Goal: Task Accomplishment & Management: Use online tool/utility

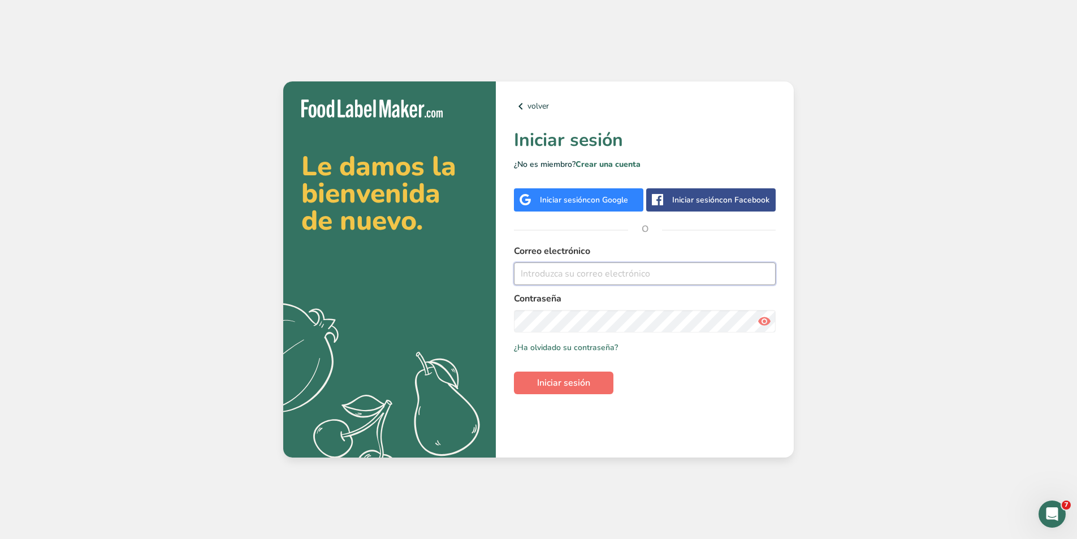
type input "julian.zamora@gmail.com"
click at [568, 382] on span "Iniciar sesión" at bounding box center [563, 383] width 53 height 14
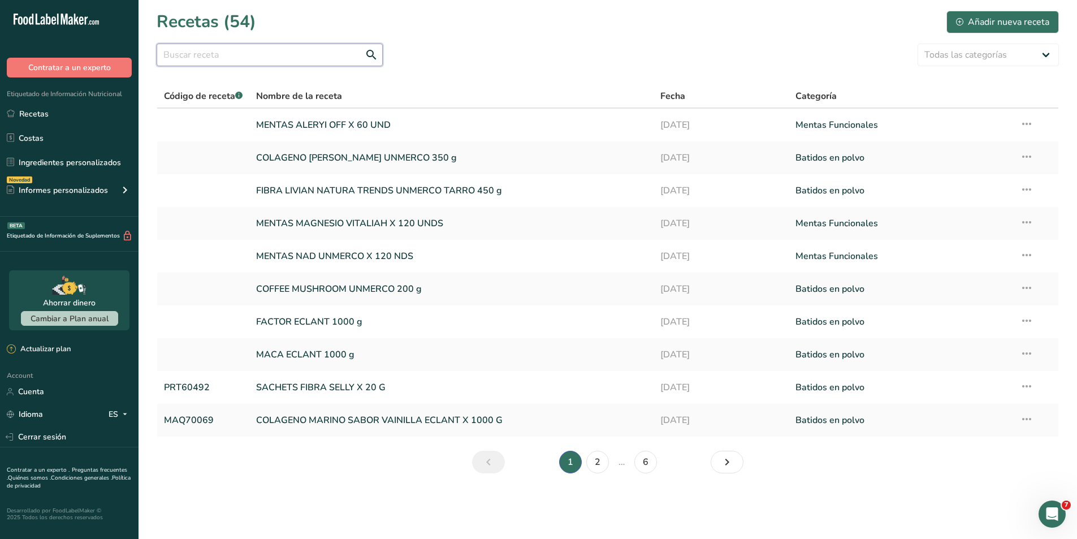
click at [291, 51] on input "text" at bounding box center [270, 55] width 226 height 23
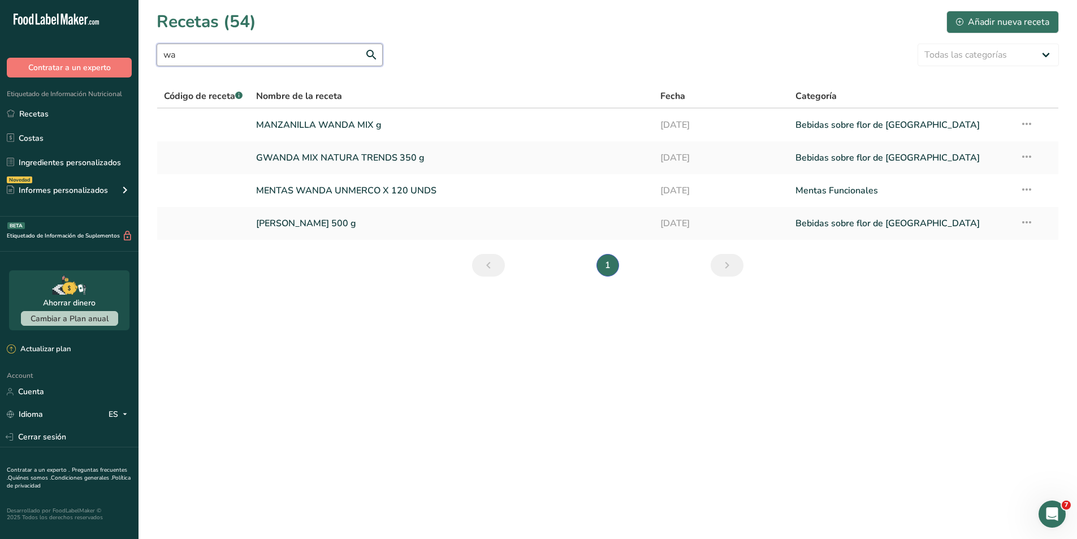
type input "w"
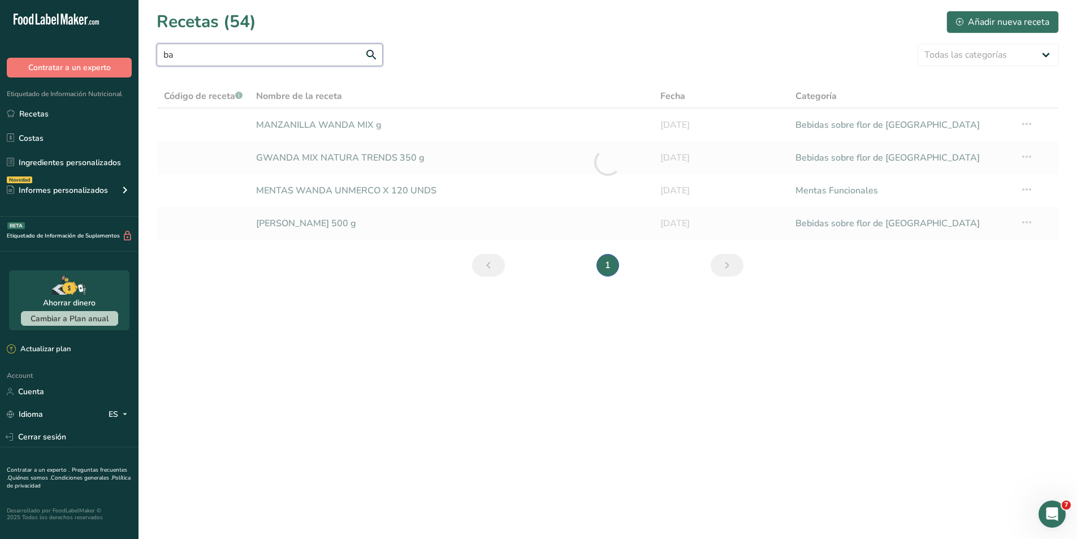
type input "b"
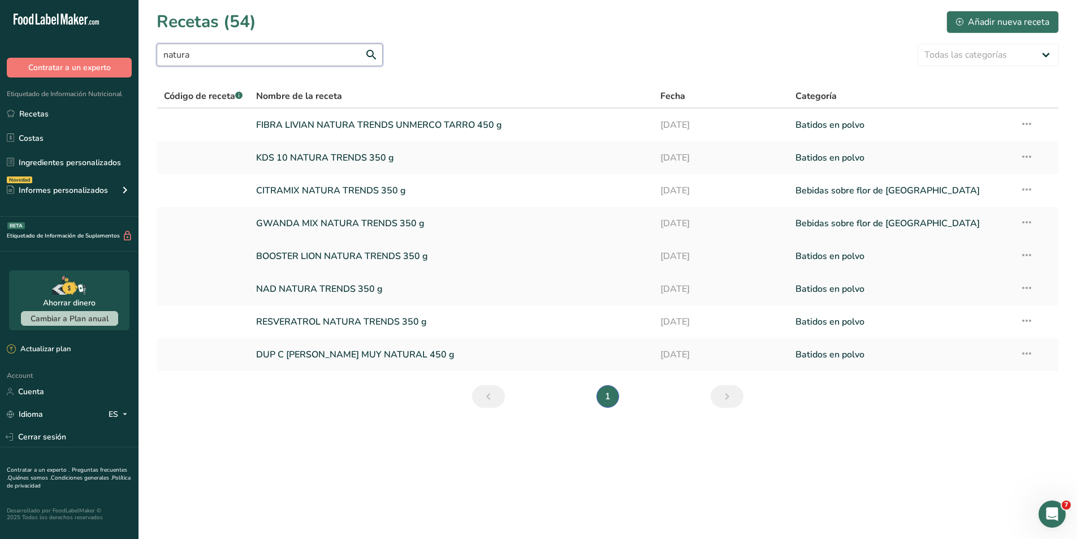
type input "natura"
click at [309, 254] on link "BOOSTER LION NATURA TRENDS 350 g" at bounding box center [451, 256] width 391 height 24
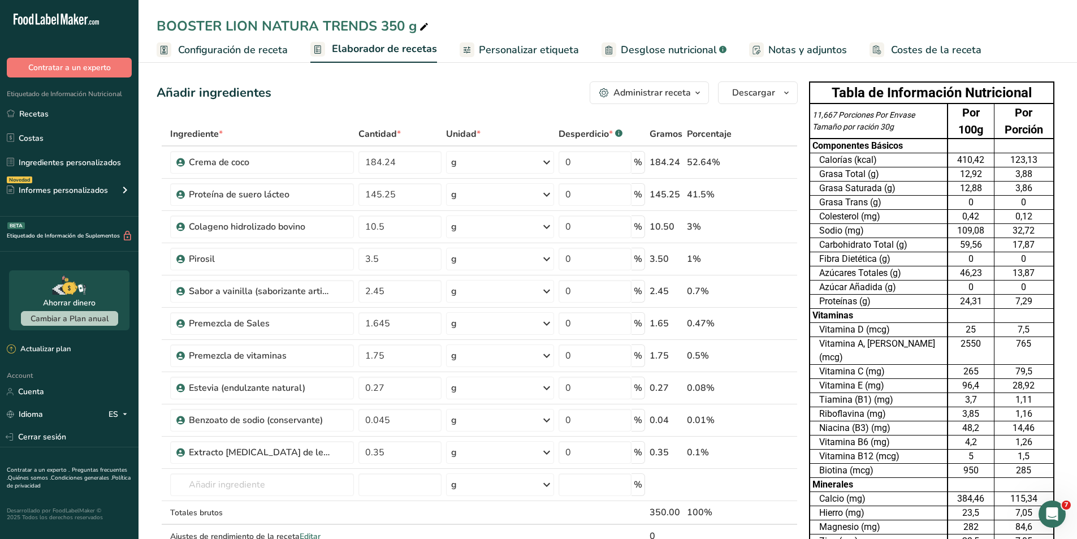
click at [901, 55] on span "Costes de la receta" at bounding box center [936, 49] width 90 height 15
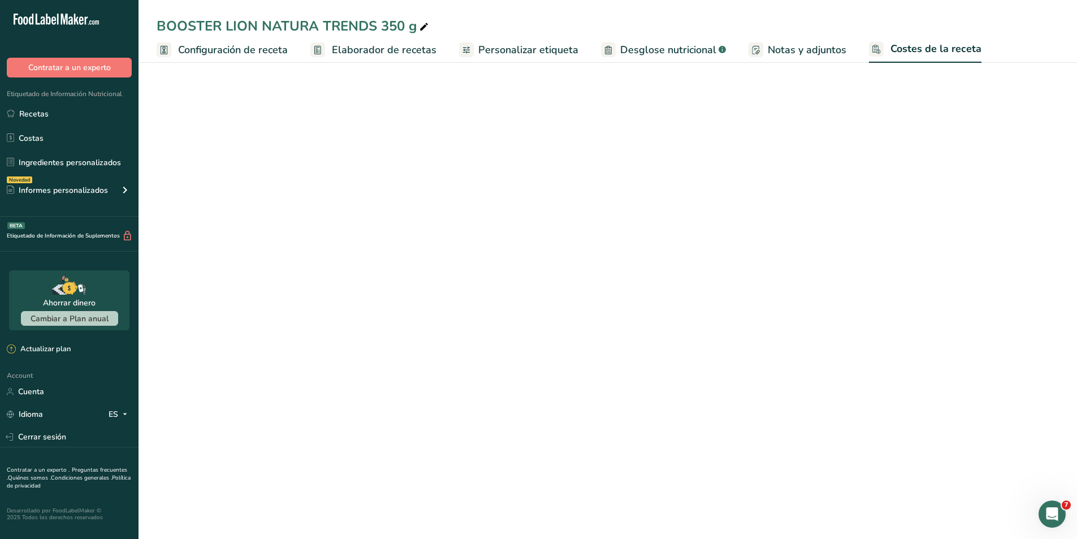
select select "1"
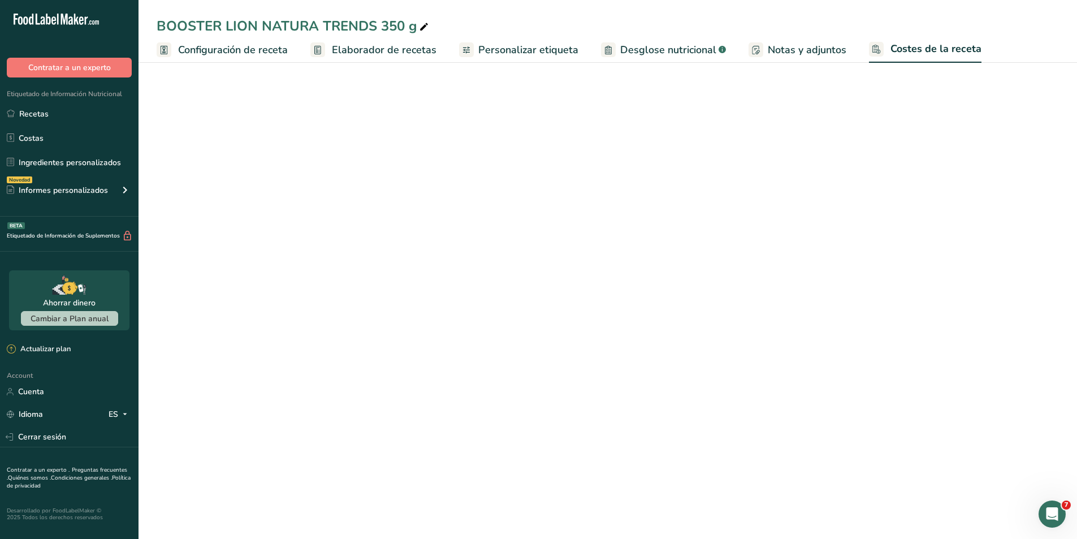
select select "1"
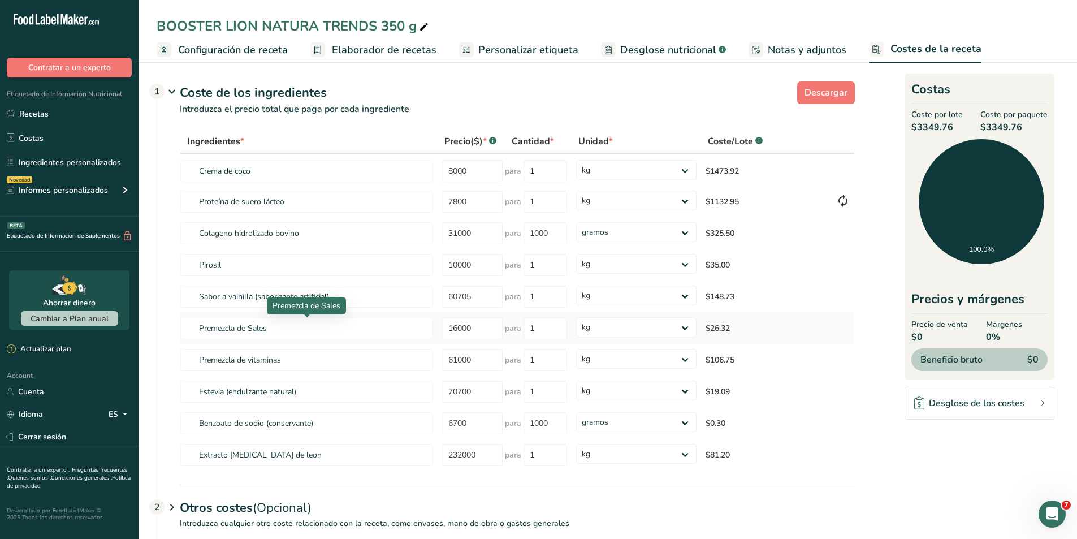
scroll to position [84, 0]
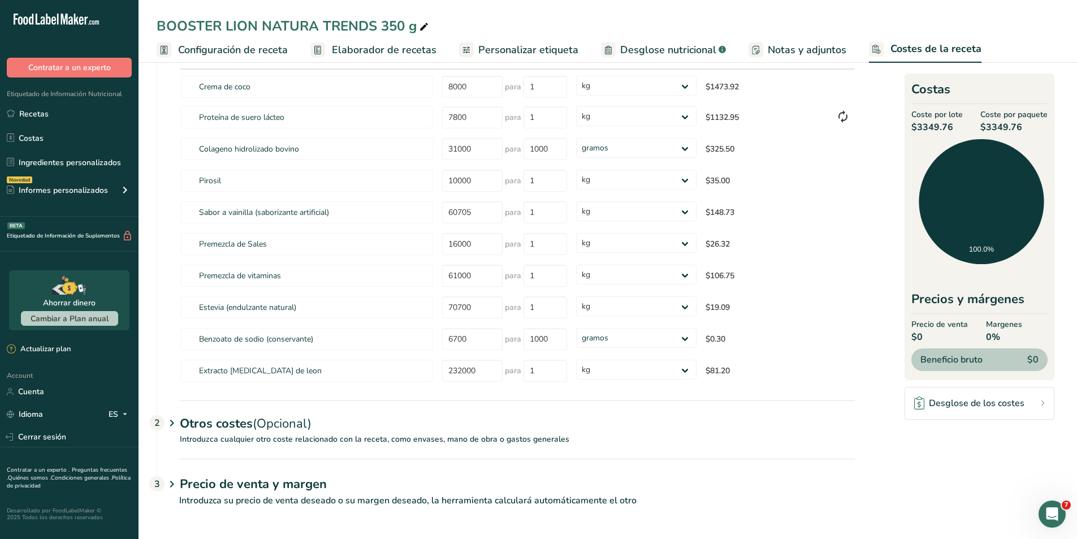
click at [169, 424] on icon at bounding box center [172, 423] width 14 height 21
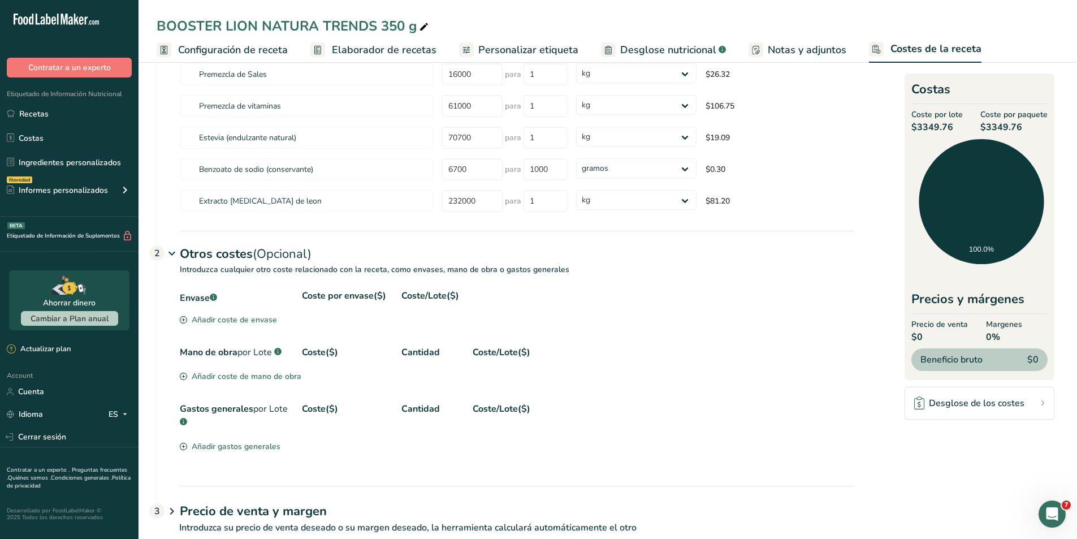
scroll to position [141, 0]
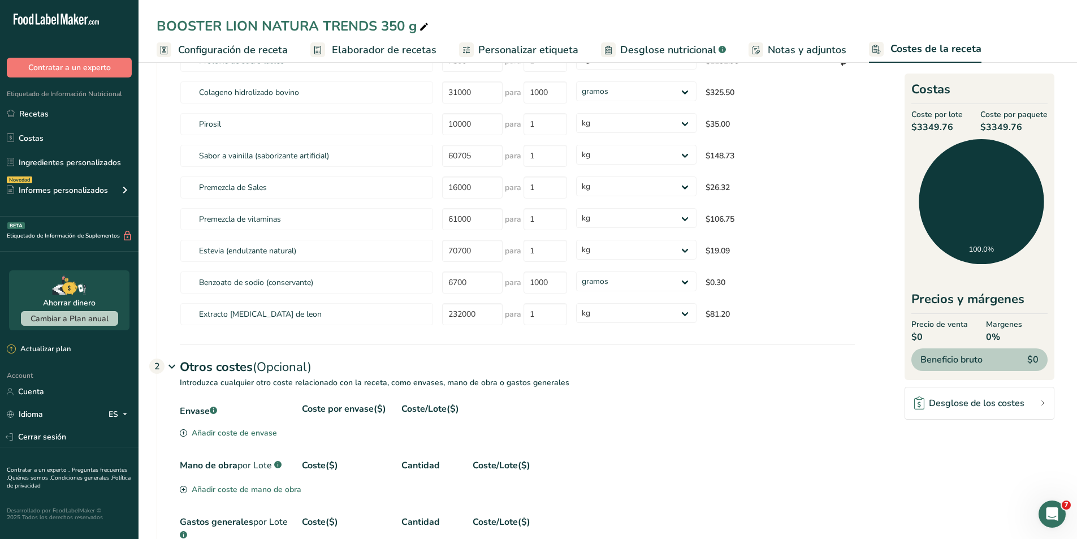
click at [172, 370] on icon at bounding box center [172, 366] width 14 height 21
